Goal: Task Accomplishment & Management: Complete application form

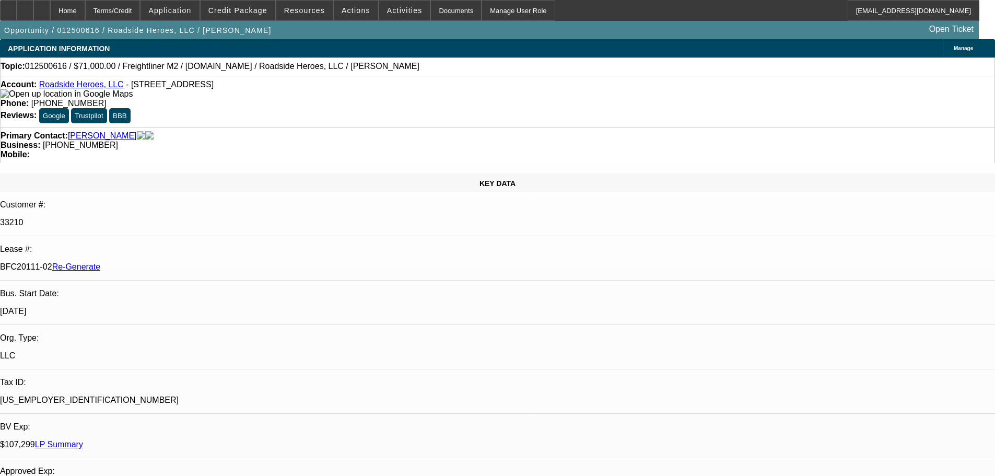
select select "0"
select select "2"
select select "0"
select select "6"
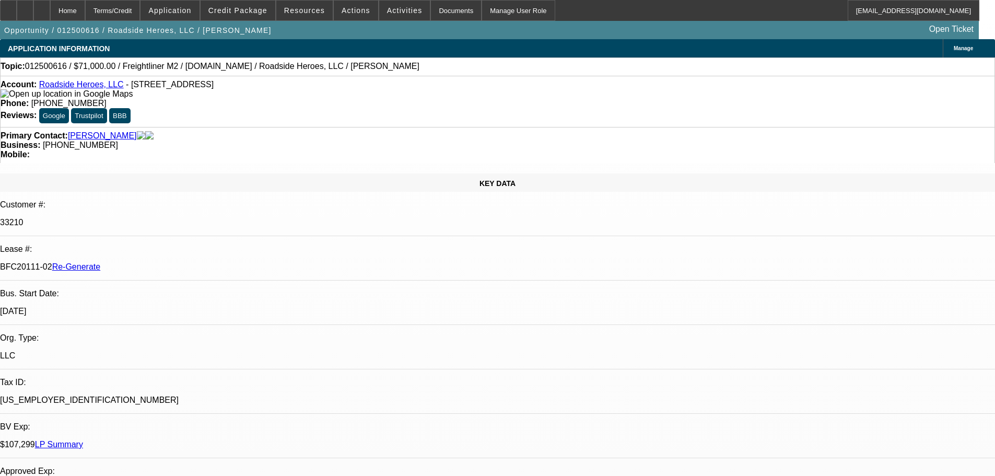
select select "0"
select select "2"
select select "0"
select select "6"
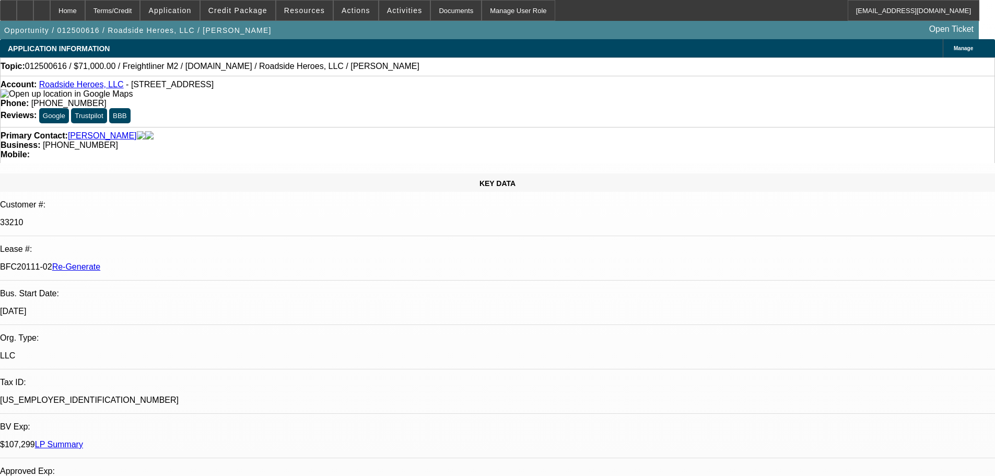
select select "0.1"
select select "2"
select select "0"
select select "6"
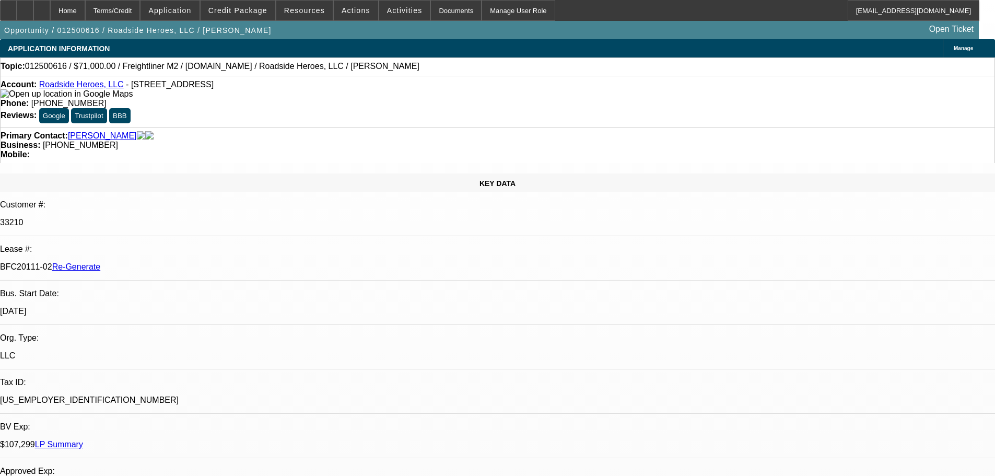
select select "0"
select select "2"
select select "0"
select select "6"
